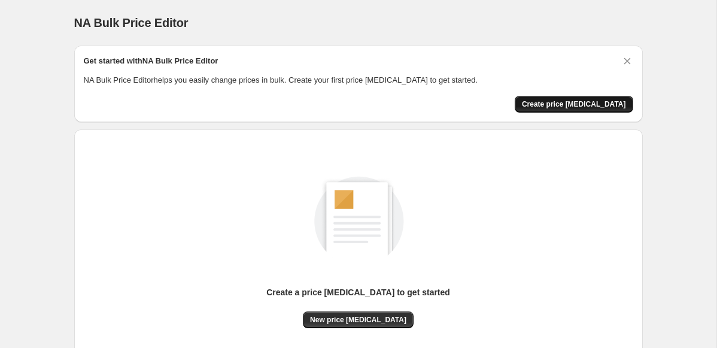
click at [554, 106] on span "Create price change job" at bounding box center [574, 104] width 104 height 10
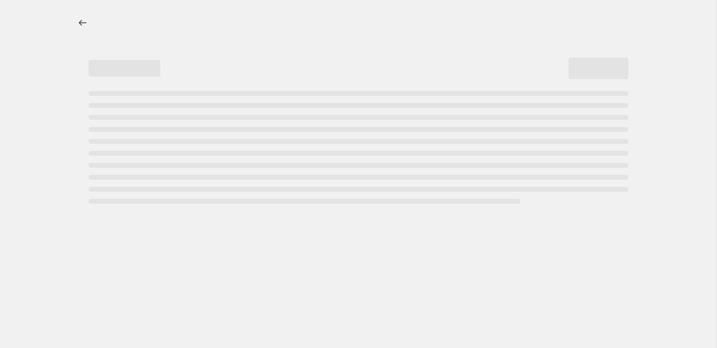
select select "percentage"
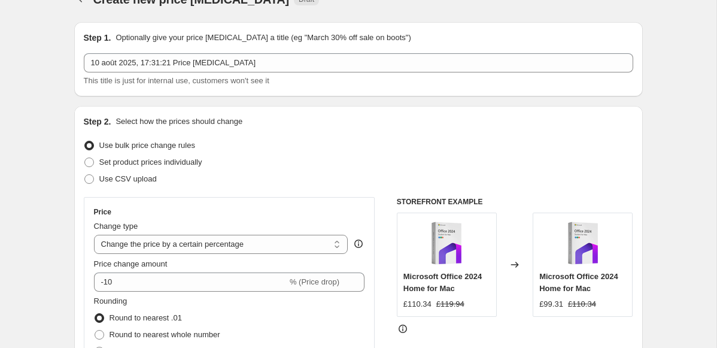
scroll to position [92, 0]
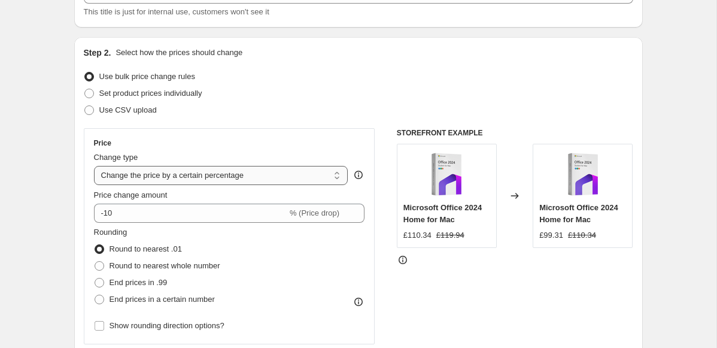
click at [230, 179] on select "Change the price to a certain amount Change the price by a certain amount Chang…" at bounding box center [221, 175] width 254 height 19
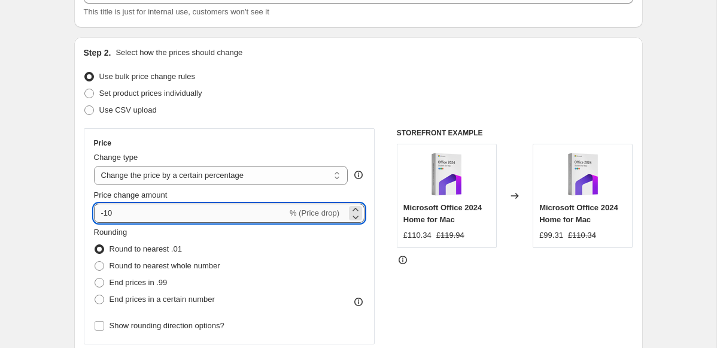
click at [177, 218] on input "-10" at bounding box center [190, 213] width 193 height 19
type input "-1"
type input "-60"
click at [296, 125] on div "Step 2. Select how the prices should change Use bulk price change rules Set pro…" at bounding box center [358, 247] width 549 height 401
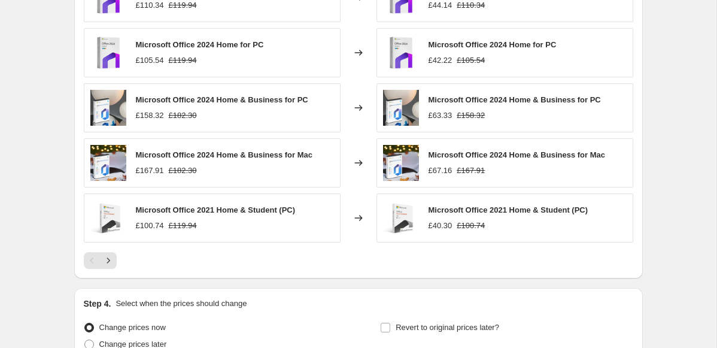
scroll to position [849, 0]
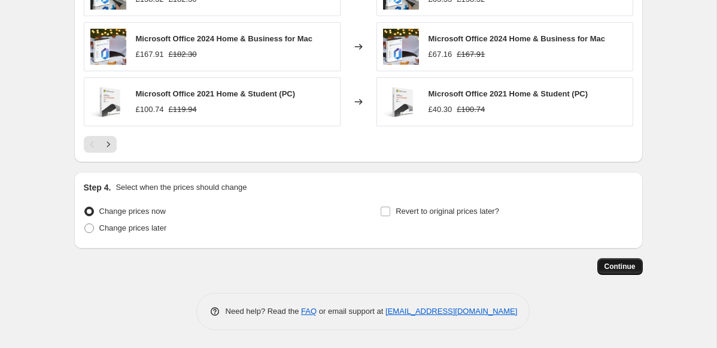
click at [617, 263] on span "Continue" at bounding box center [620, 267] width 31 height 10
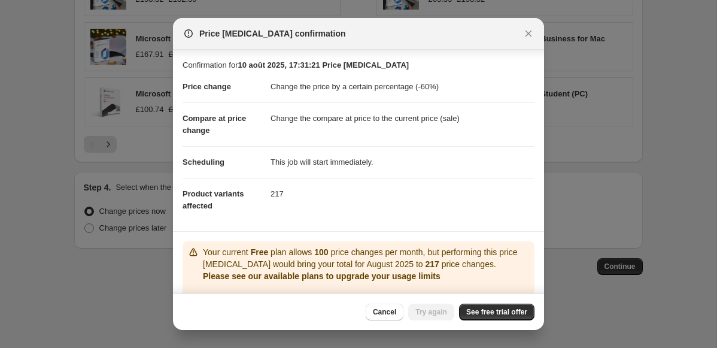
scroll to position [58, 0]
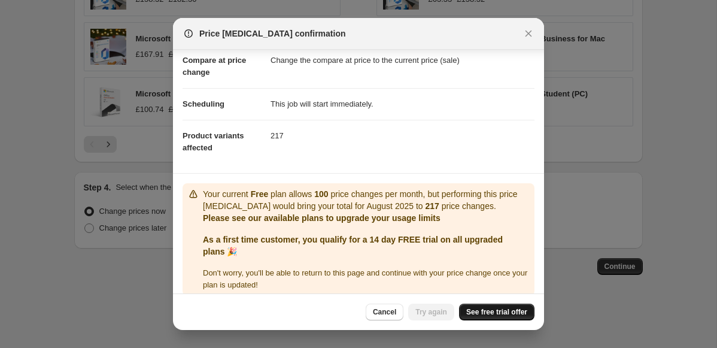
click at [476, 305] on link "See free trial offer" at bounding box center [496, 311] width 75 height 17
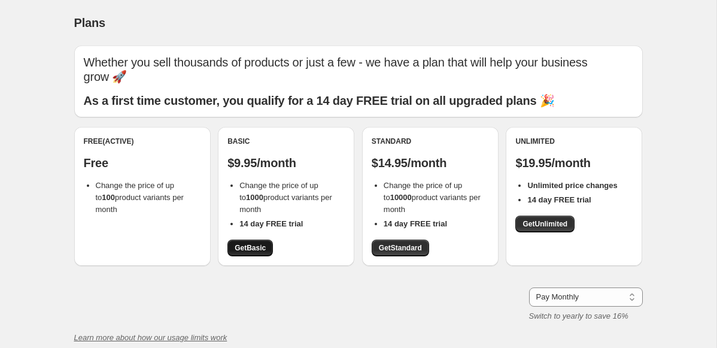
click at [257, 243] on span "Get Basic" at bounding box center [250, 248] width 31 height 10
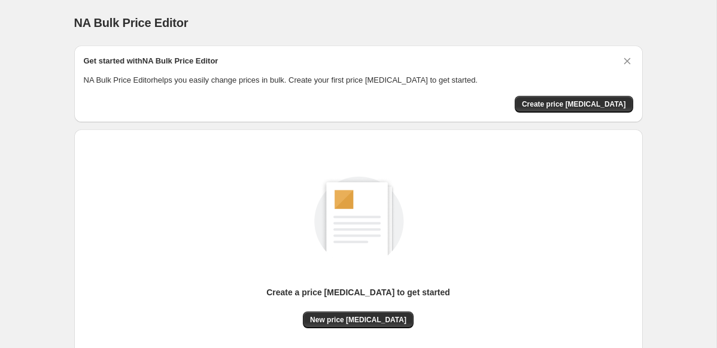
scroll to position [42, 0]
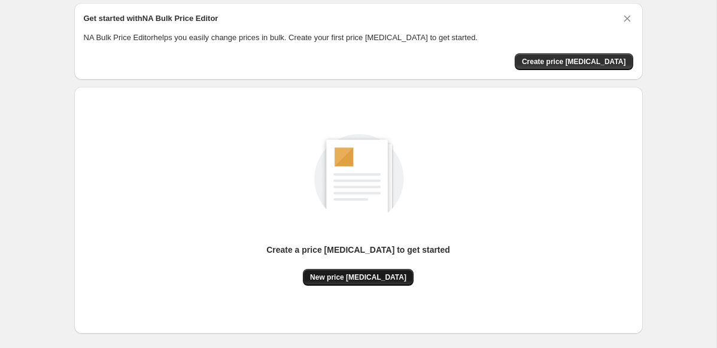
click at [353, 277] on span "New price change job" at bounding box center [358, 277] width 96 height 10
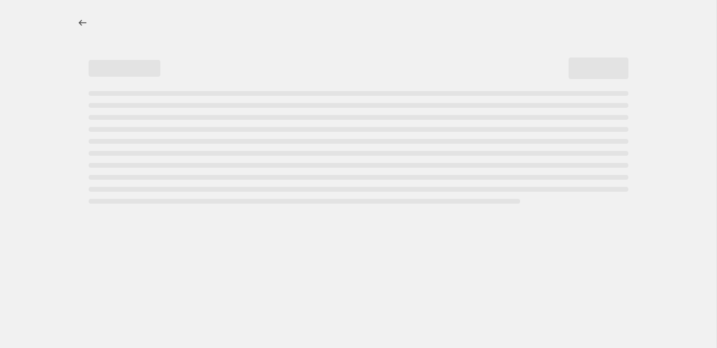
select select "percentage"
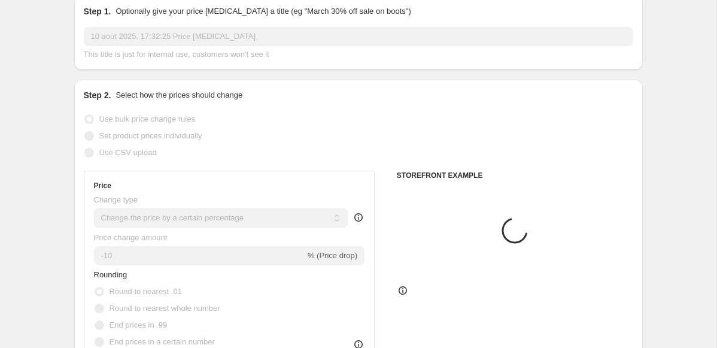
scroll to position [151, 0]
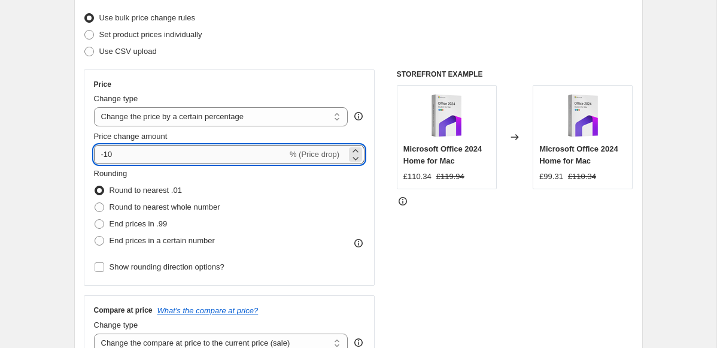
click at [138, 153] on input "-10" at bounding box center [190, 154] width 193 height 19
type input "-1"
type input "-60"
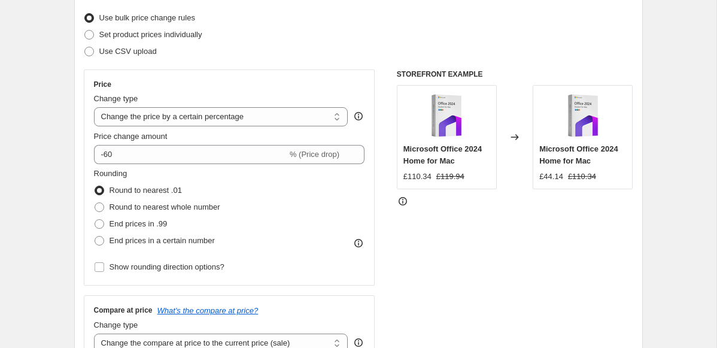
click at [230, 22] on div "Use bulk price change rules" at bounding box center [358, 18] width 549 height 17
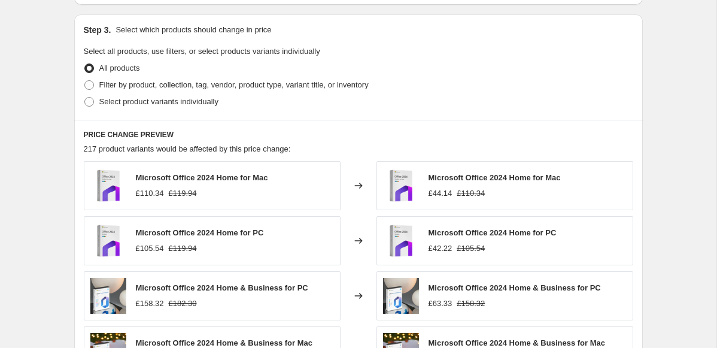
scroll to position [790, 0]
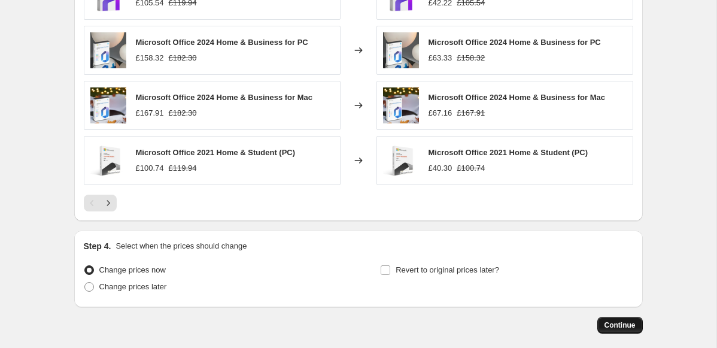
click at [620, 323] on span "Continue" at bounding box center [620, 325] width 31 height 10
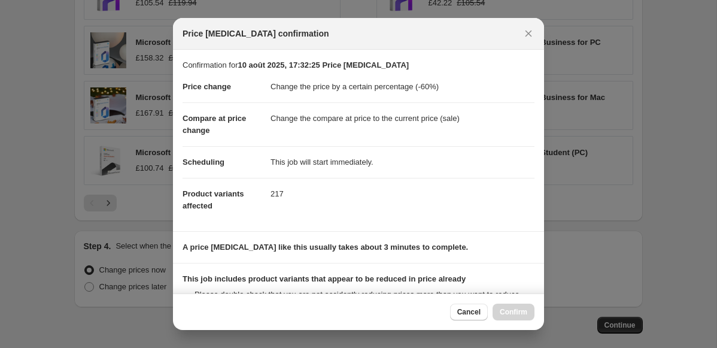
scroll to position [156, 0]
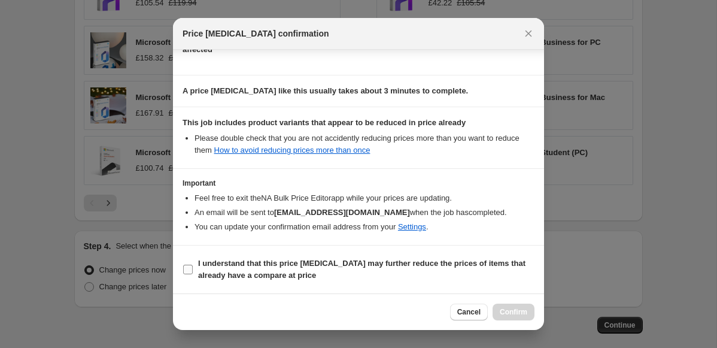
click at [223, 266] on b "I understand that this price change job may further reduce the prices of items …" at bounding box center [361, 269] width 327 height 21
click at [193, 266] on input "I understand that this price change job may further reduce the prices of items …" at bounding box center [188, 270] width 10 height 10
checkbox input "true"
click at [508, 313] on span "Confirm" at bounding box center [514, 312] width 28 height 10
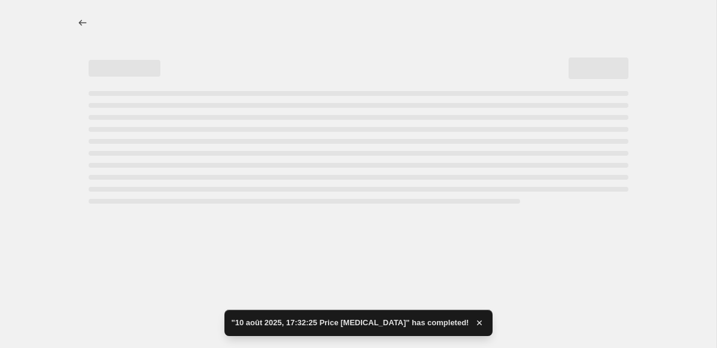
select select "percentage"
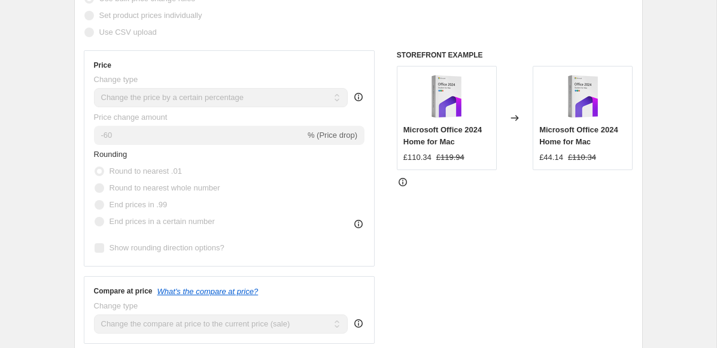
scroll to position [300, 0]
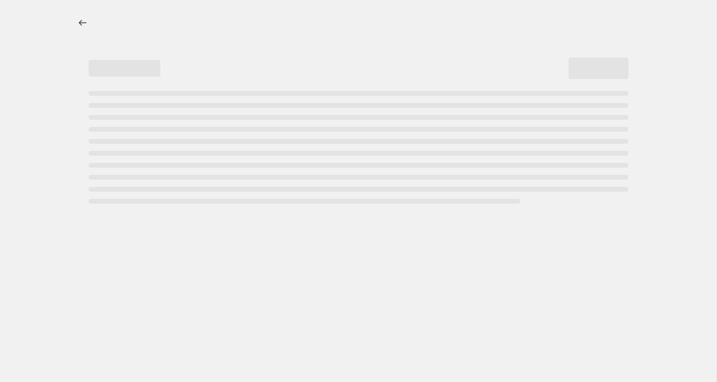
select select "percentage"
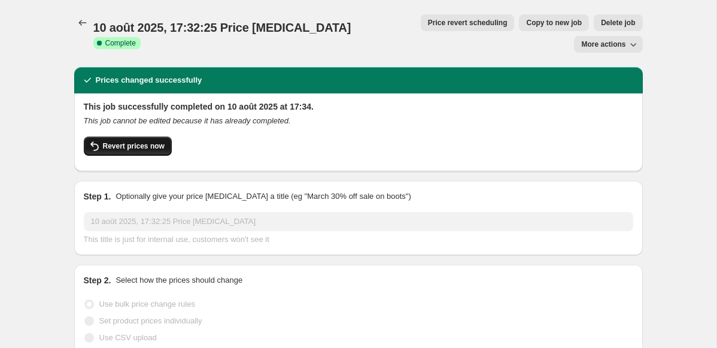
click at [116, 141] on span "Revert prices now" at bounding box center [134, 146] width 62 height 10
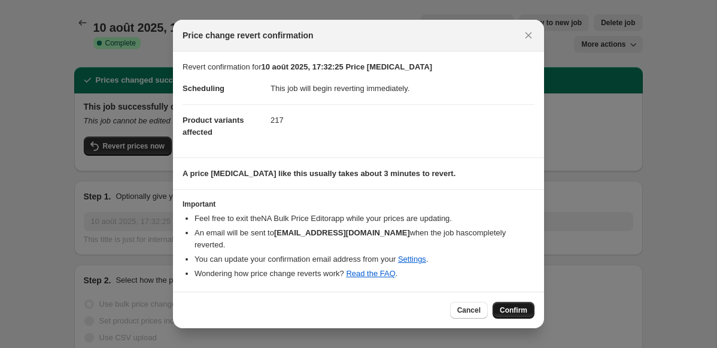
click at [508, 302] on button "Confirm" at bounding box center [514, 310] width 42 height 17
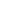
select select "percentage"
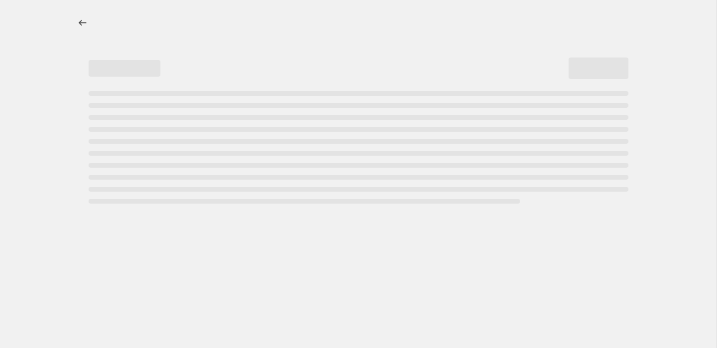
select select "percentage"
